Goal: Information Seeking & Learning: Learn about a topic

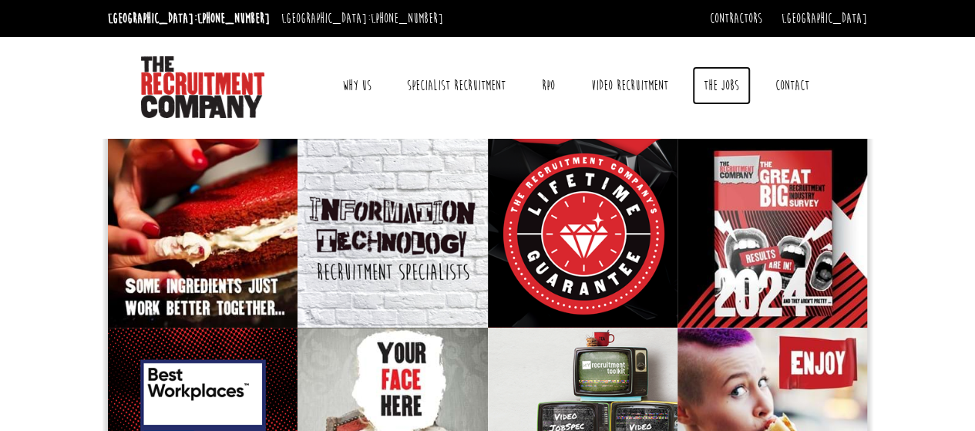
click at [724, 79] on link "The Jobs" at bounding box center [721, 85] width 59 height 39
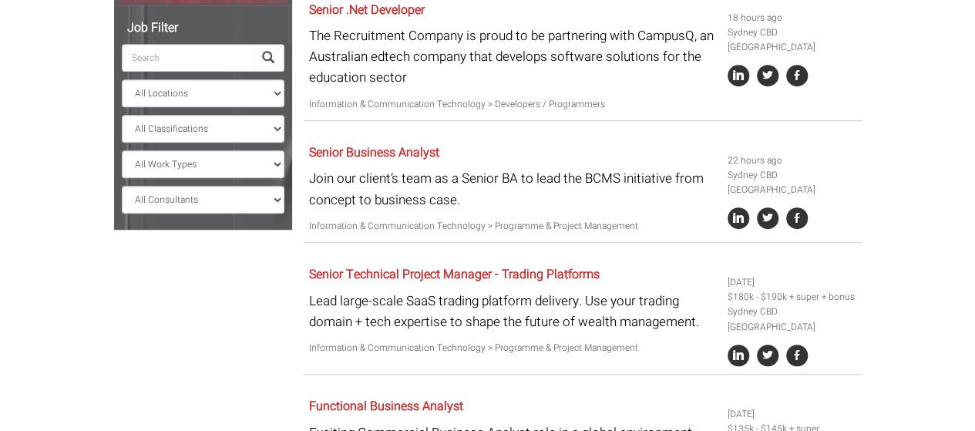
scroll to position [343, 0]
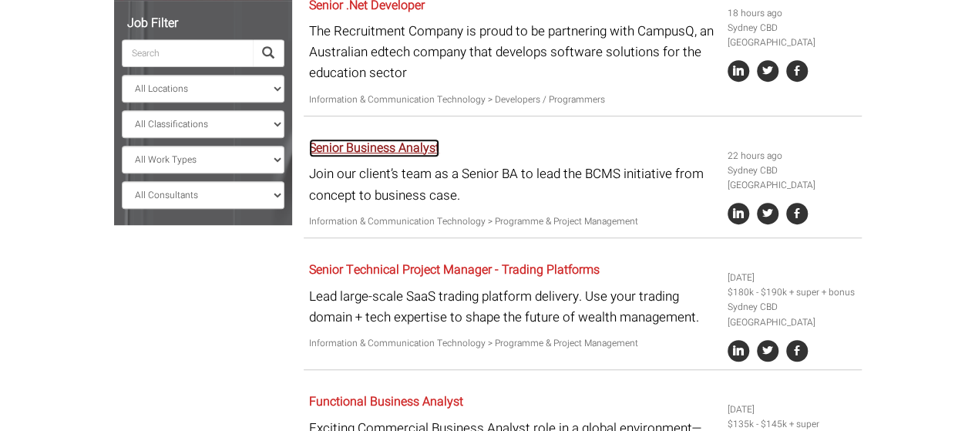
click at [398, 140] on link "Senior Business Analyst" at bounding box center [374, 148] width 130 height 18
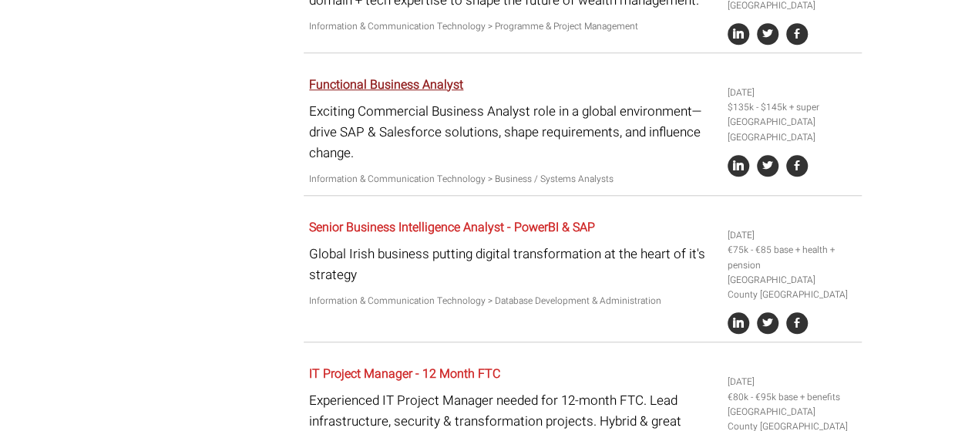
scroll to position [661, 0]
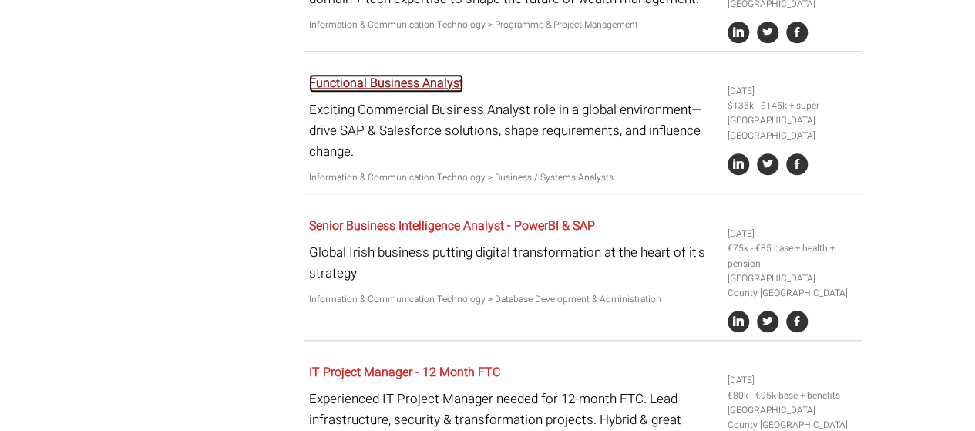
click at [417, 87] on link "Functional Business Analyst" at bounding box center [386, 83] width 154 height 18
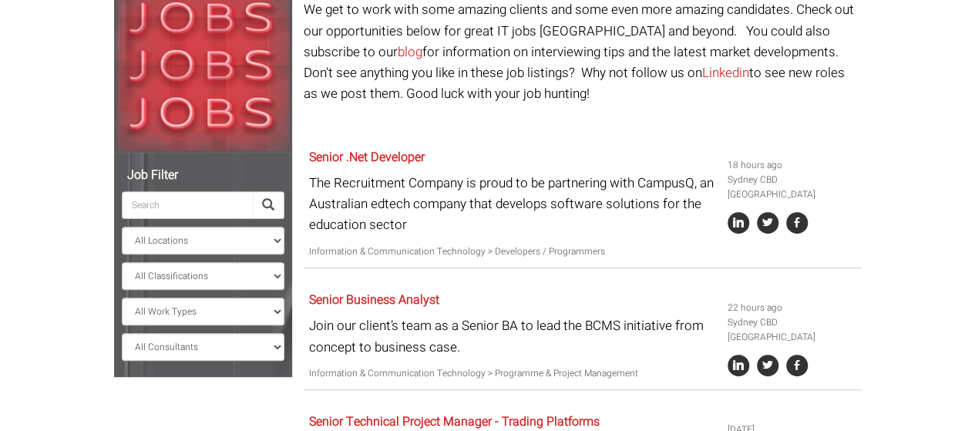
scroll to position [207, 0]
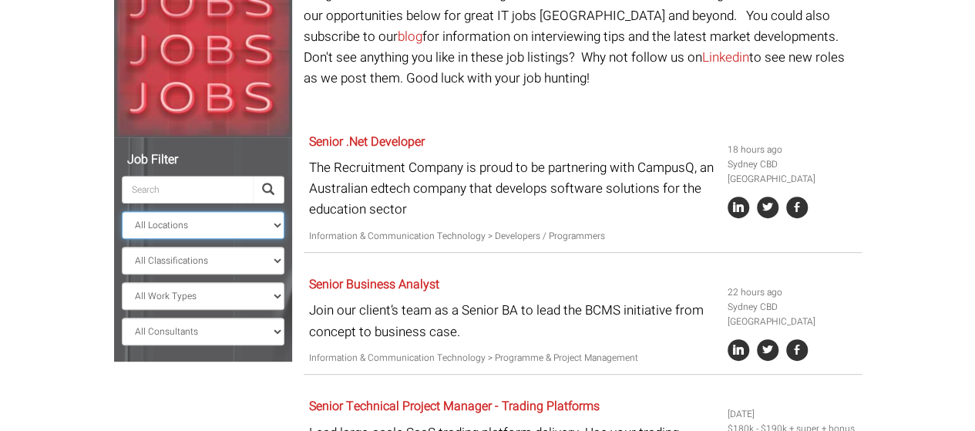
click at [216, 225] on select "All Locations Sydney Melbourne Ireland Sydney CBD Parramatta Circular Quay Nort…" at bounding box center [203, 225] width 163 height 28
select select "[GEOGRAPHIC_DATA]"
click at [122, 211] on select "All Locations Sydney Melbourne Ireland Sydney CBD Parramatta Circular Quay Nort…" at bounding box center [203, 225] width 163 height 28
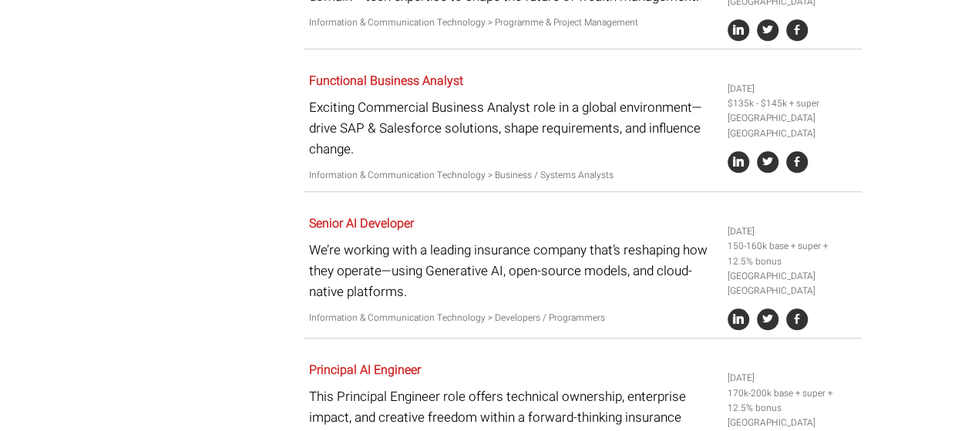
scroll to position [680, 0]
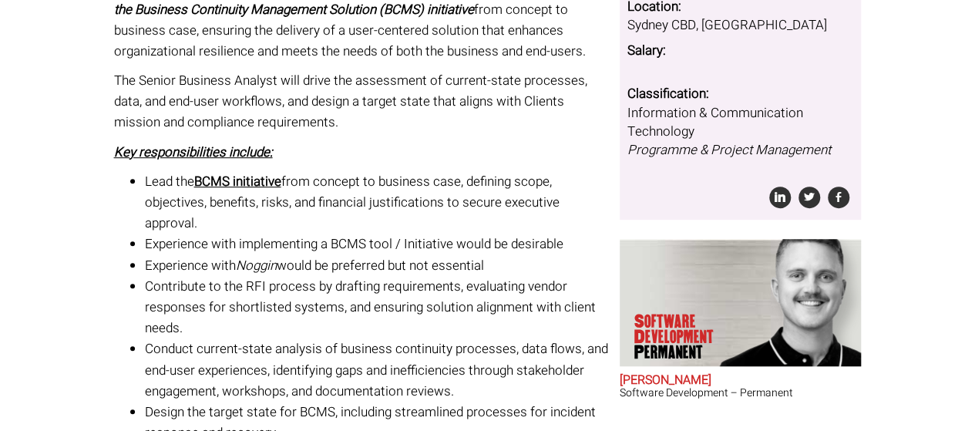
scroll to position [397, 0]
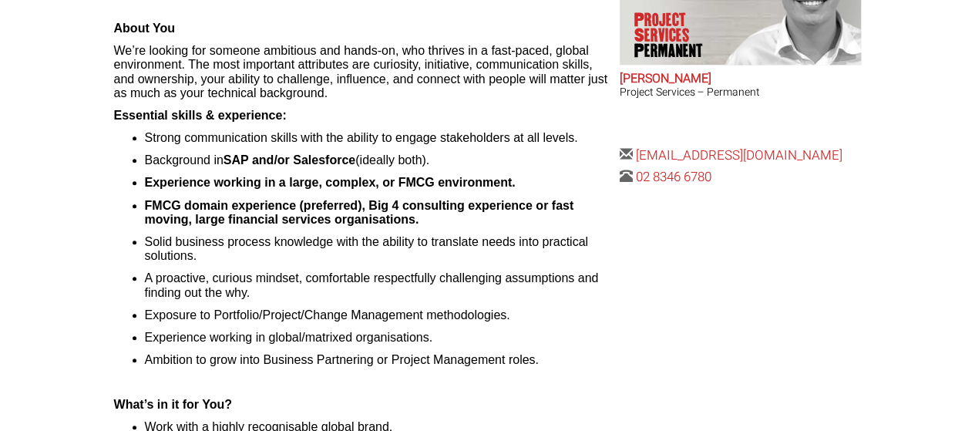
scroll to position [642, 0]
